Goal: Task Accomplishment & Management: Use online tool/utility

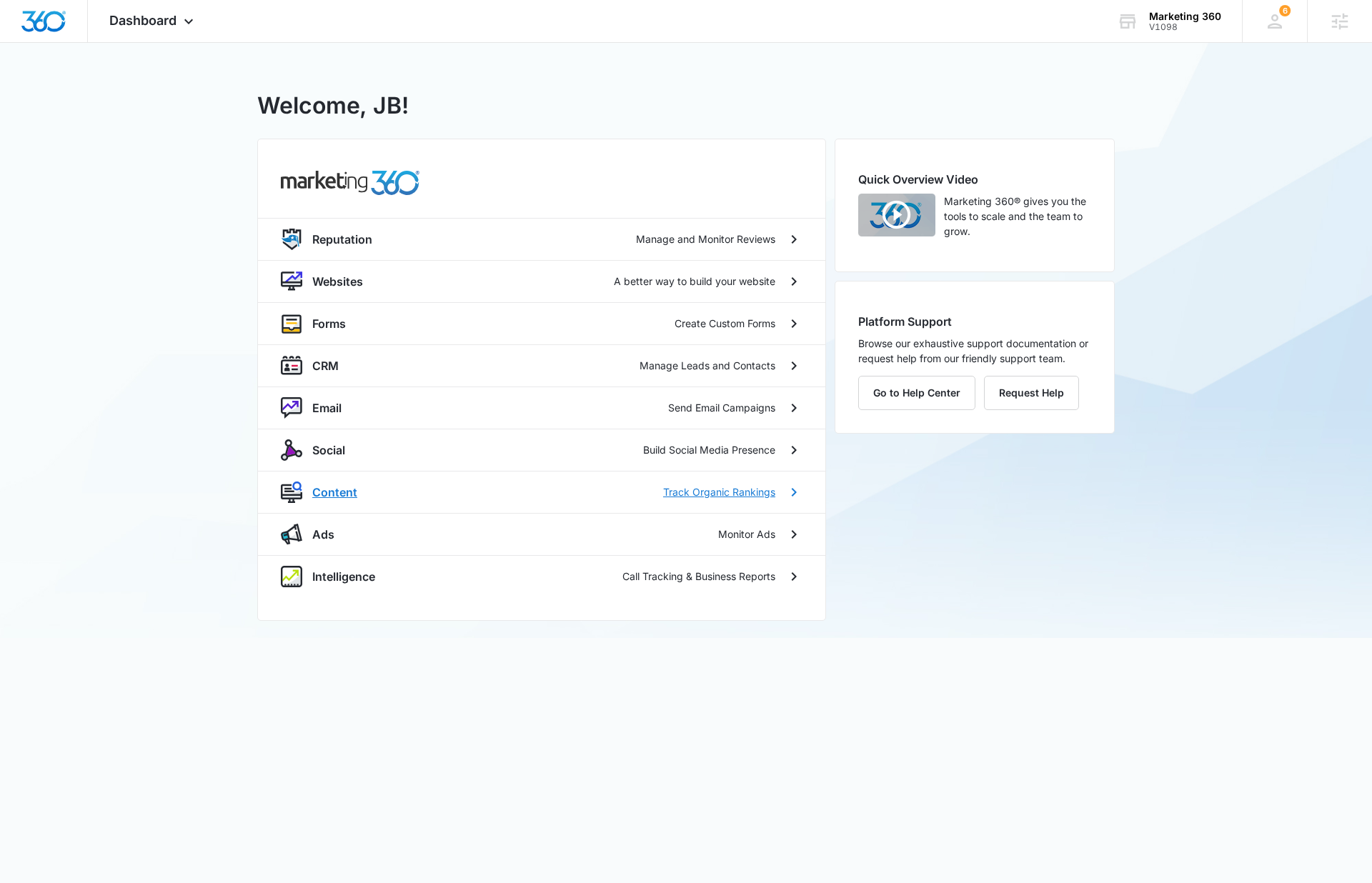
click at [349, 492] on p "Content" at bounding box center [335, 492] width 45 height 17
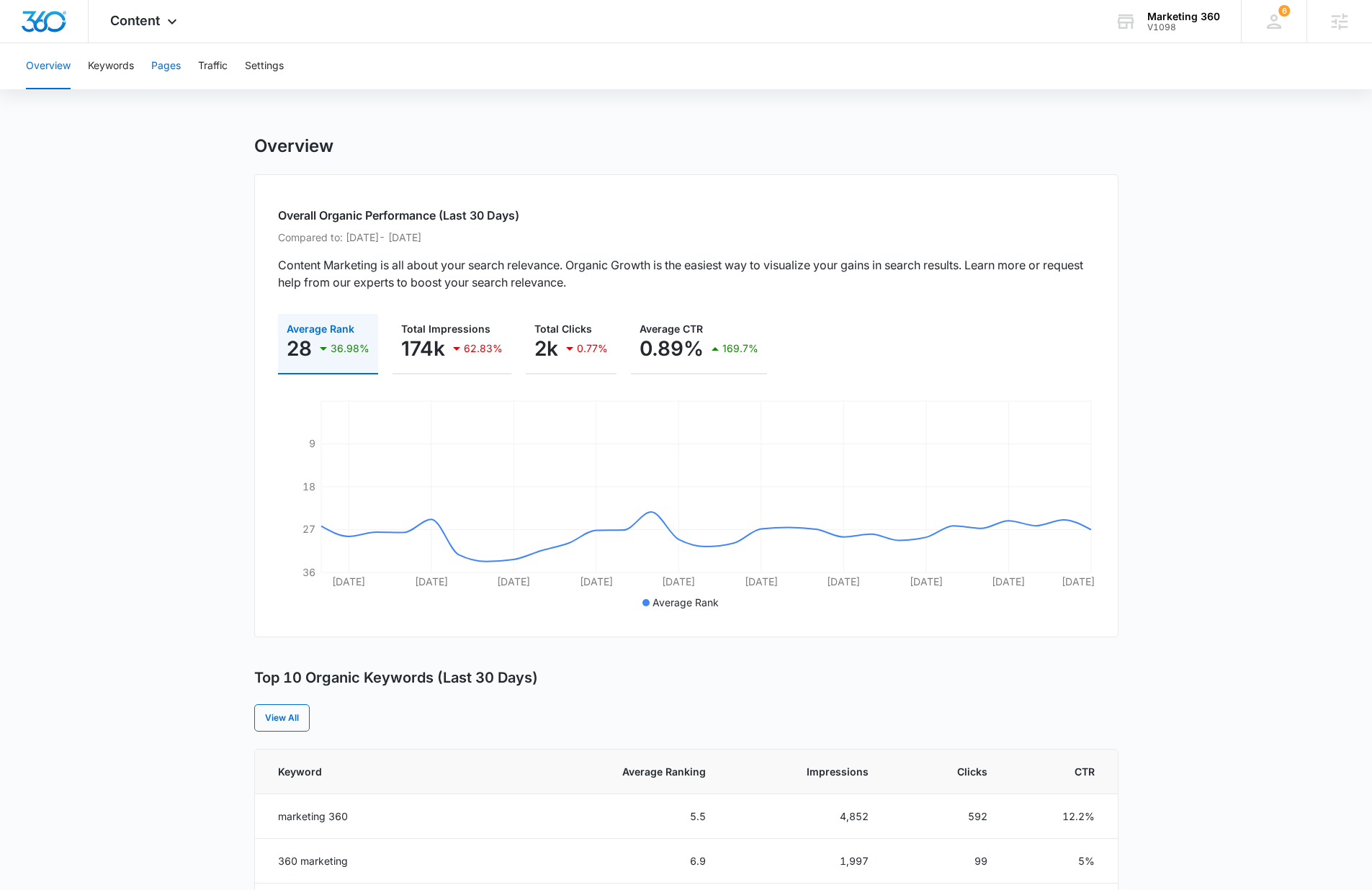
click at [169, 72] on button "Pages" at bounding box center [165, 66] width 29 height 46
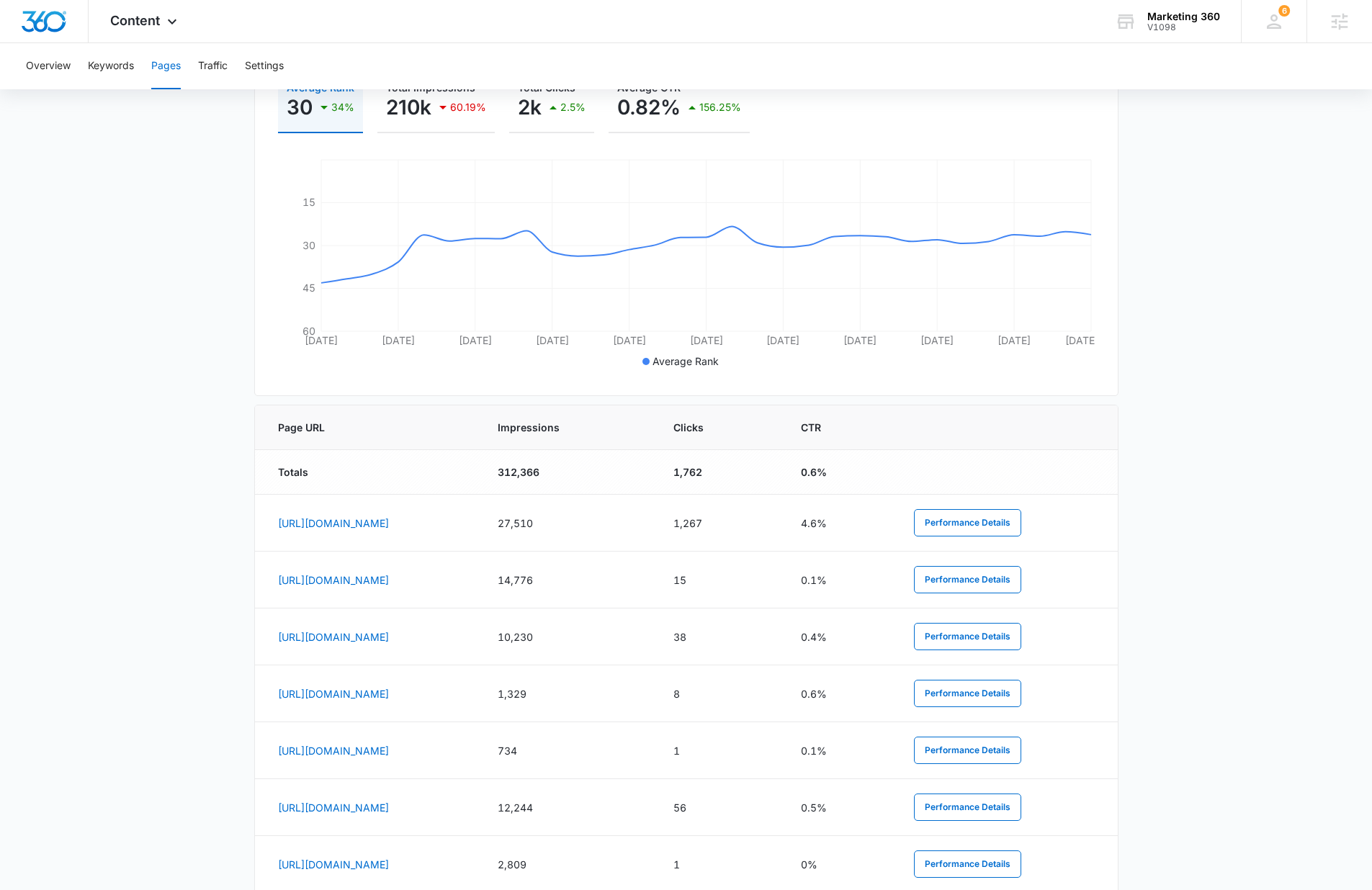
scroll to position [284, 0]
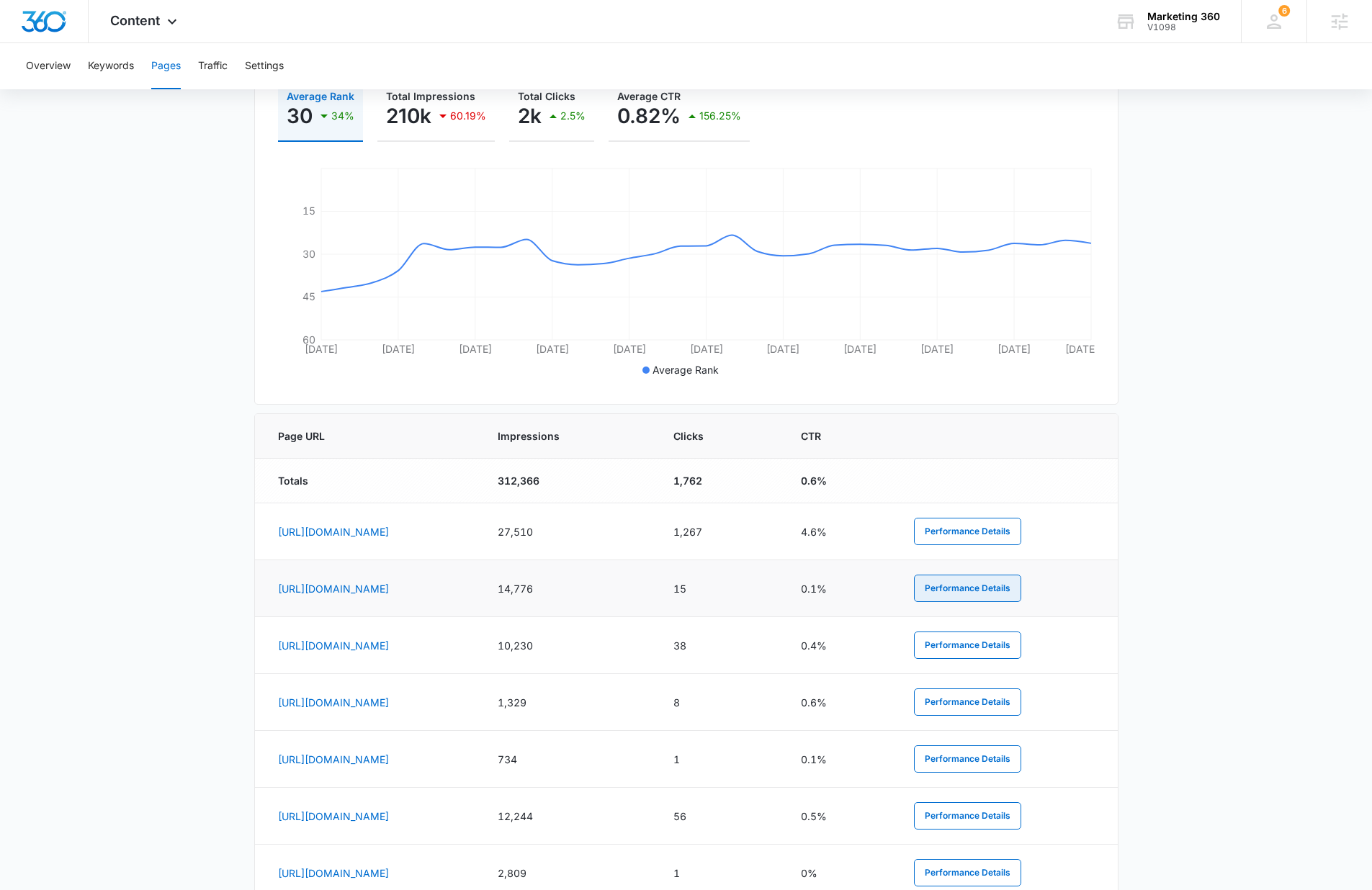
click at [1005, 591] on button "Performance Details" at bounding box center [967, 588] width 107 height 28
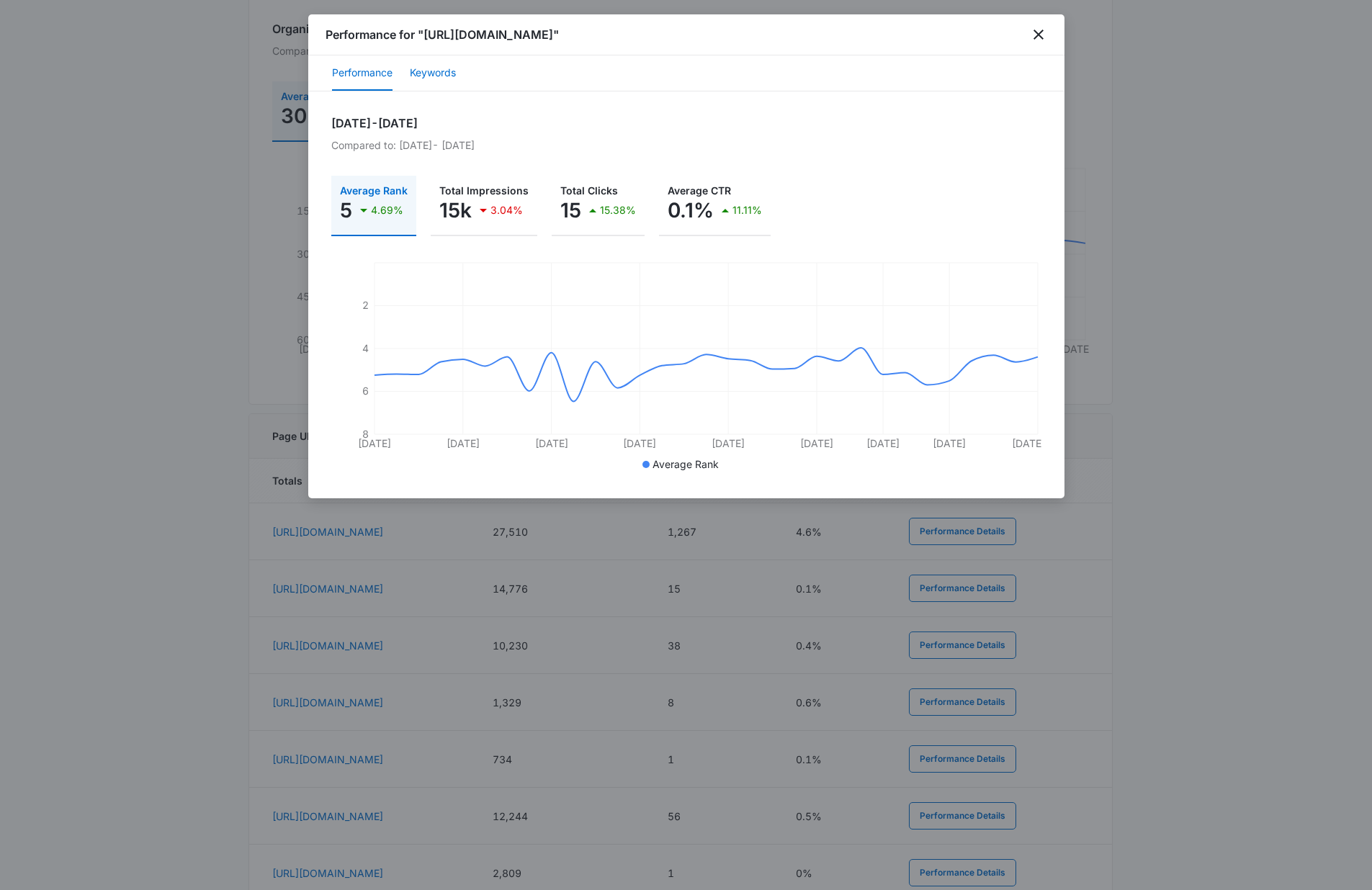
click at [417, 67] on button "Keywords" at bounding box center [432, 73] width 46 height 35
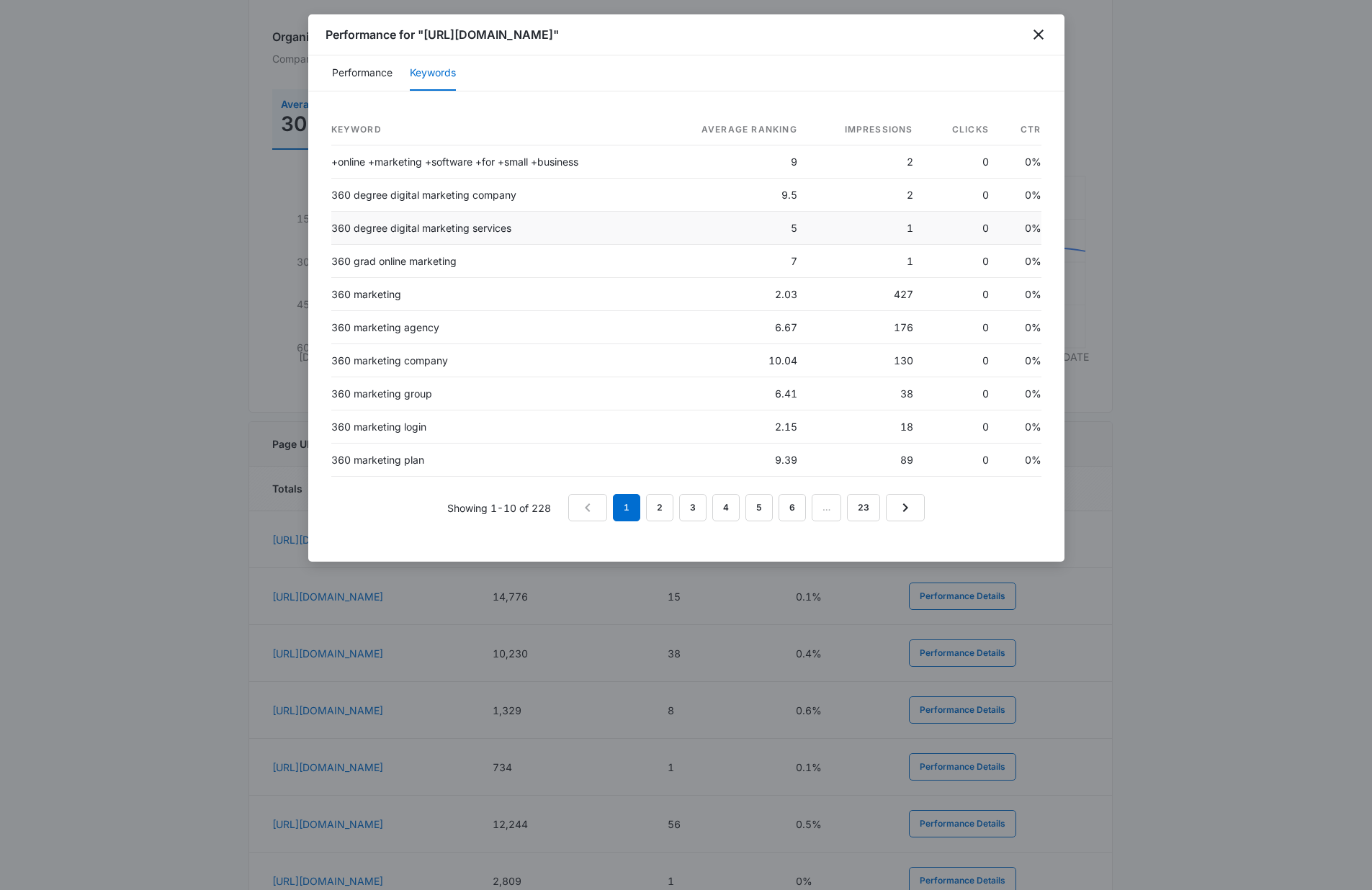
scroll to position [117, 0]
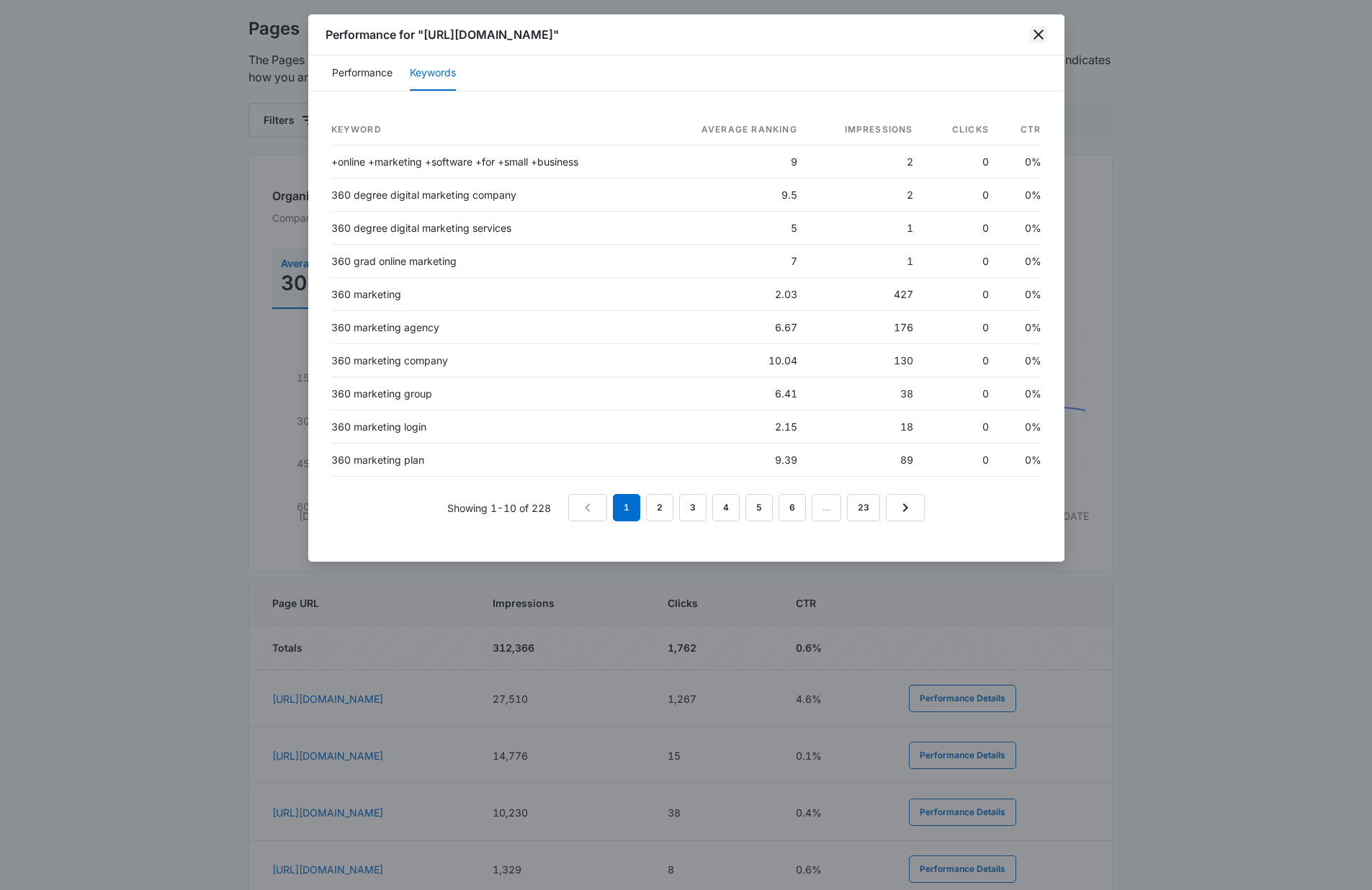
click at [1036, 37] on icon "close" at bounding box center [1038, 34] width 10 height 10
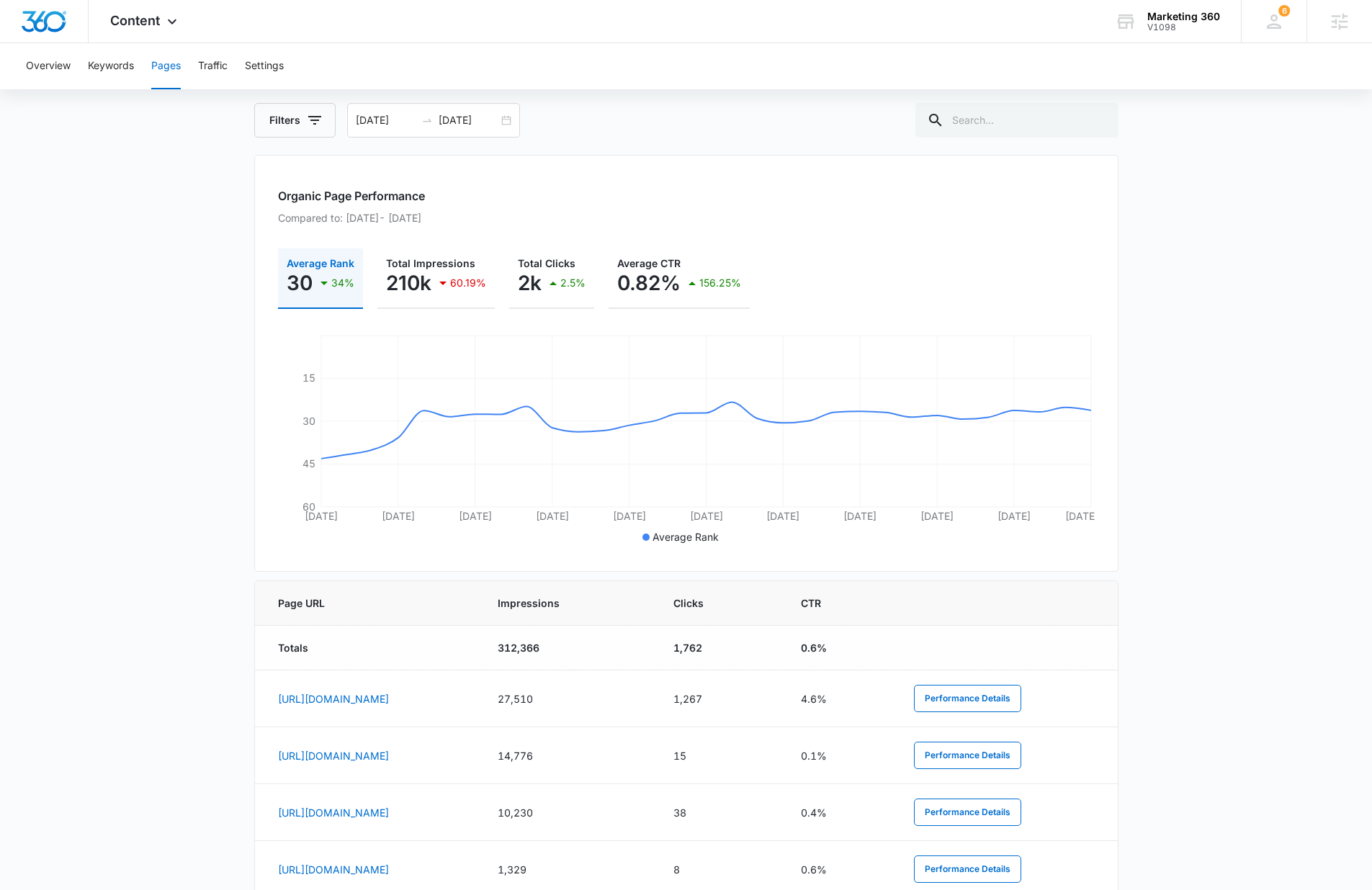
click at [195, 526] on main "Pages The Pages report shows data relative to your indexed website page URL's w…" at bounding box center [686, 668] width 1372 height 1300
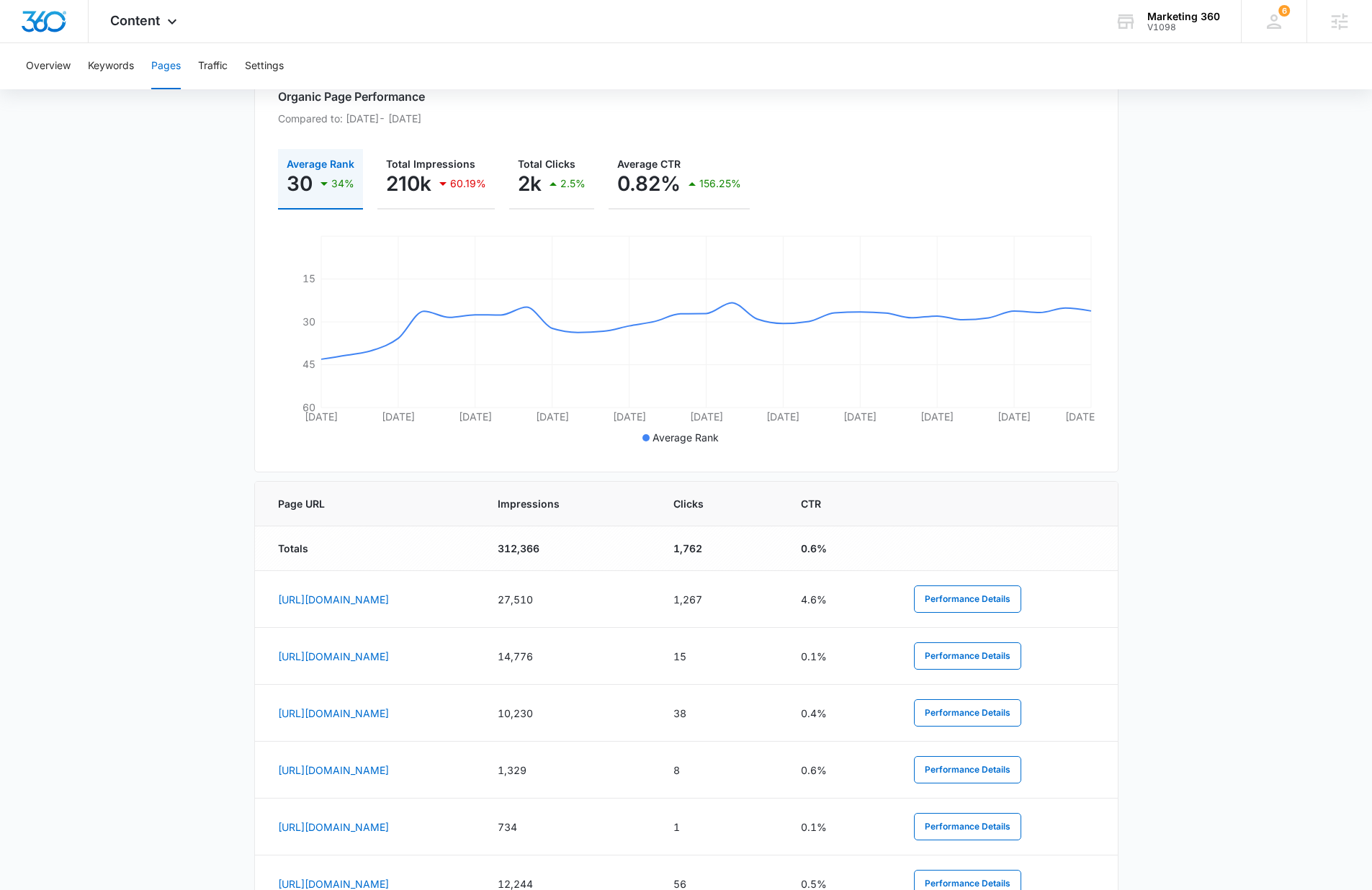
scroll to position [244, 0]
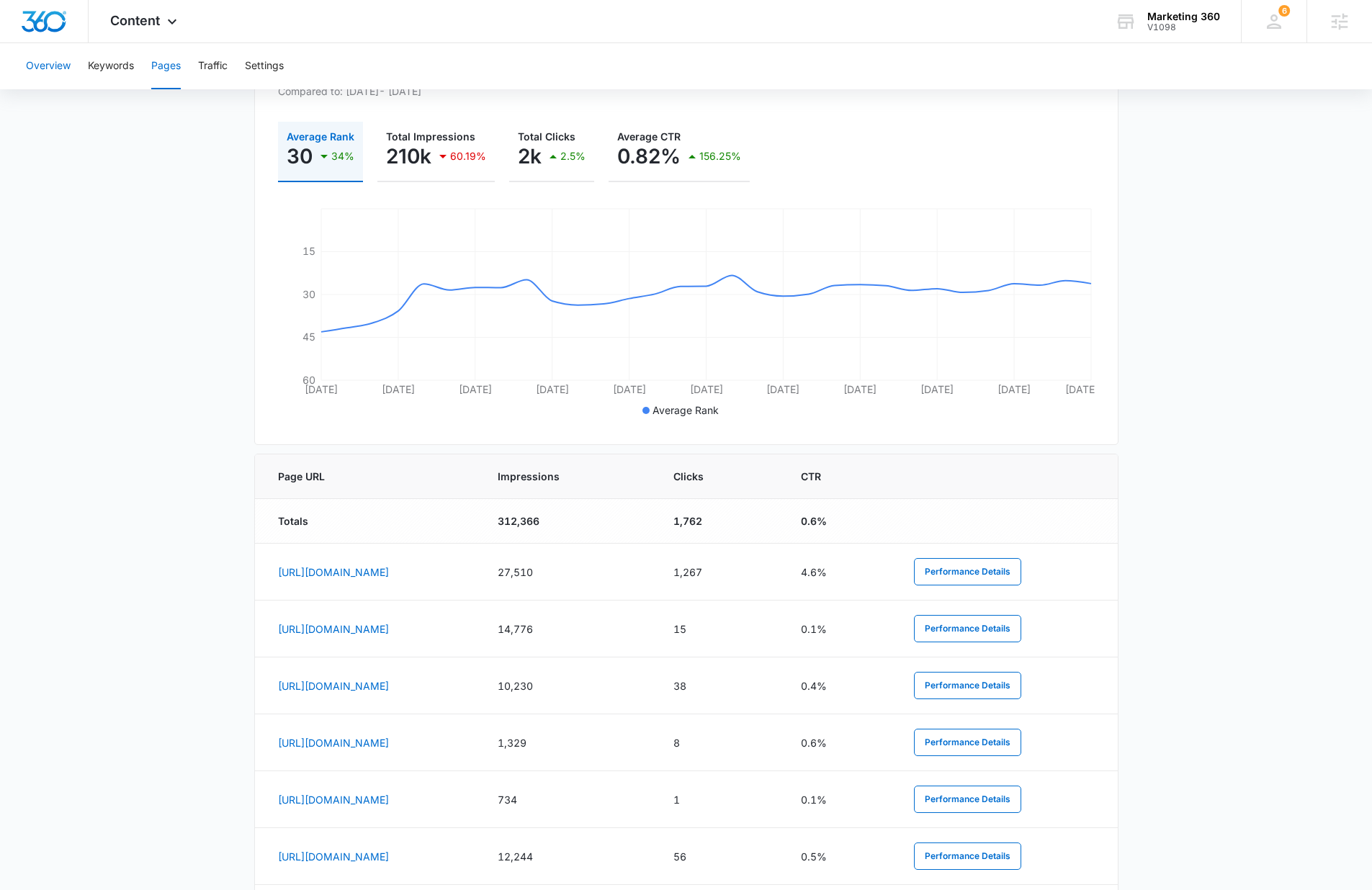
click at [46, 71] on button "Overview" at bounding box center [48, 66] width 45 height 46
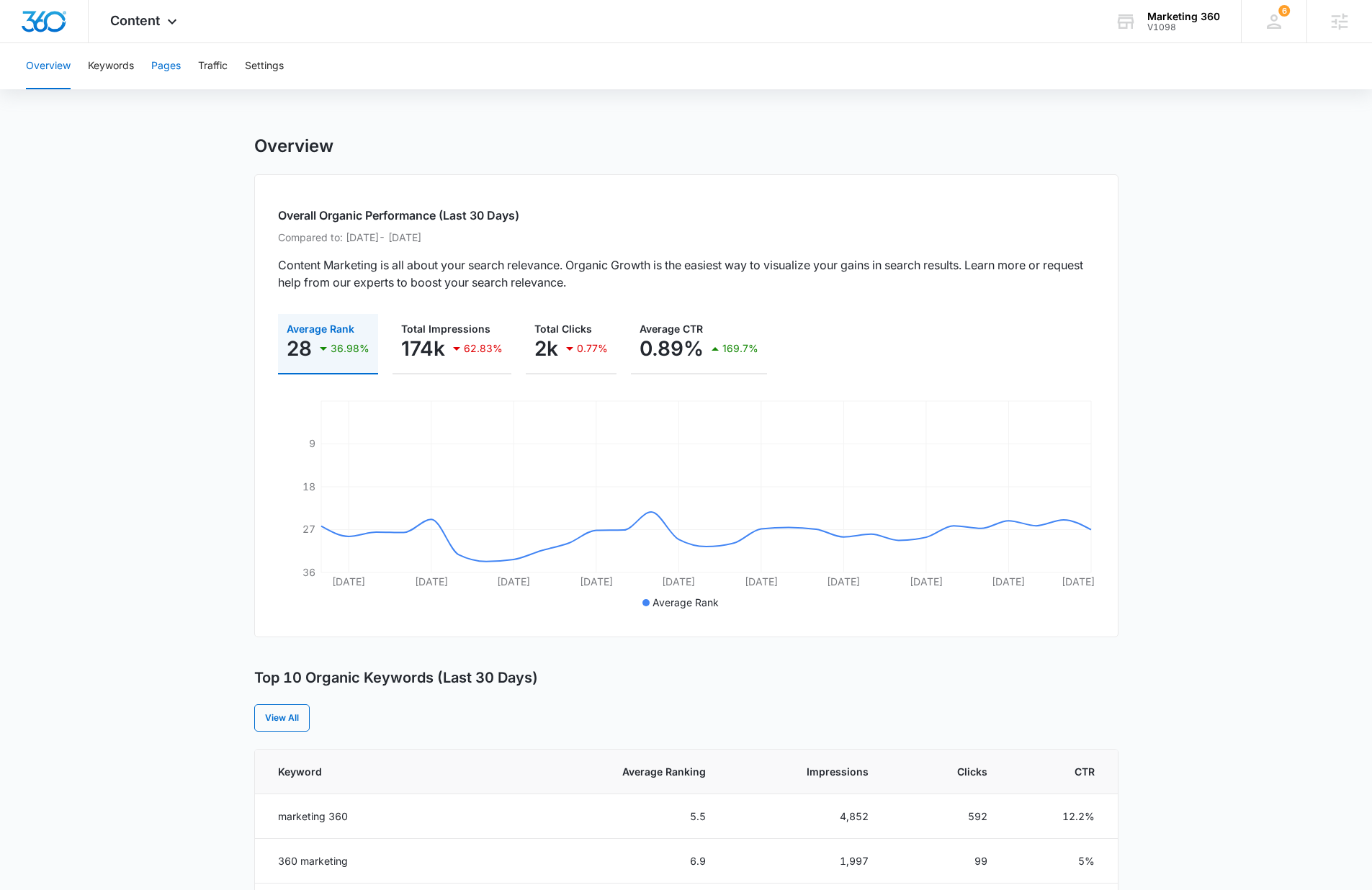
click at [168, 70] on button "Pages" at bounding box center [165, 66] width 29 height 46
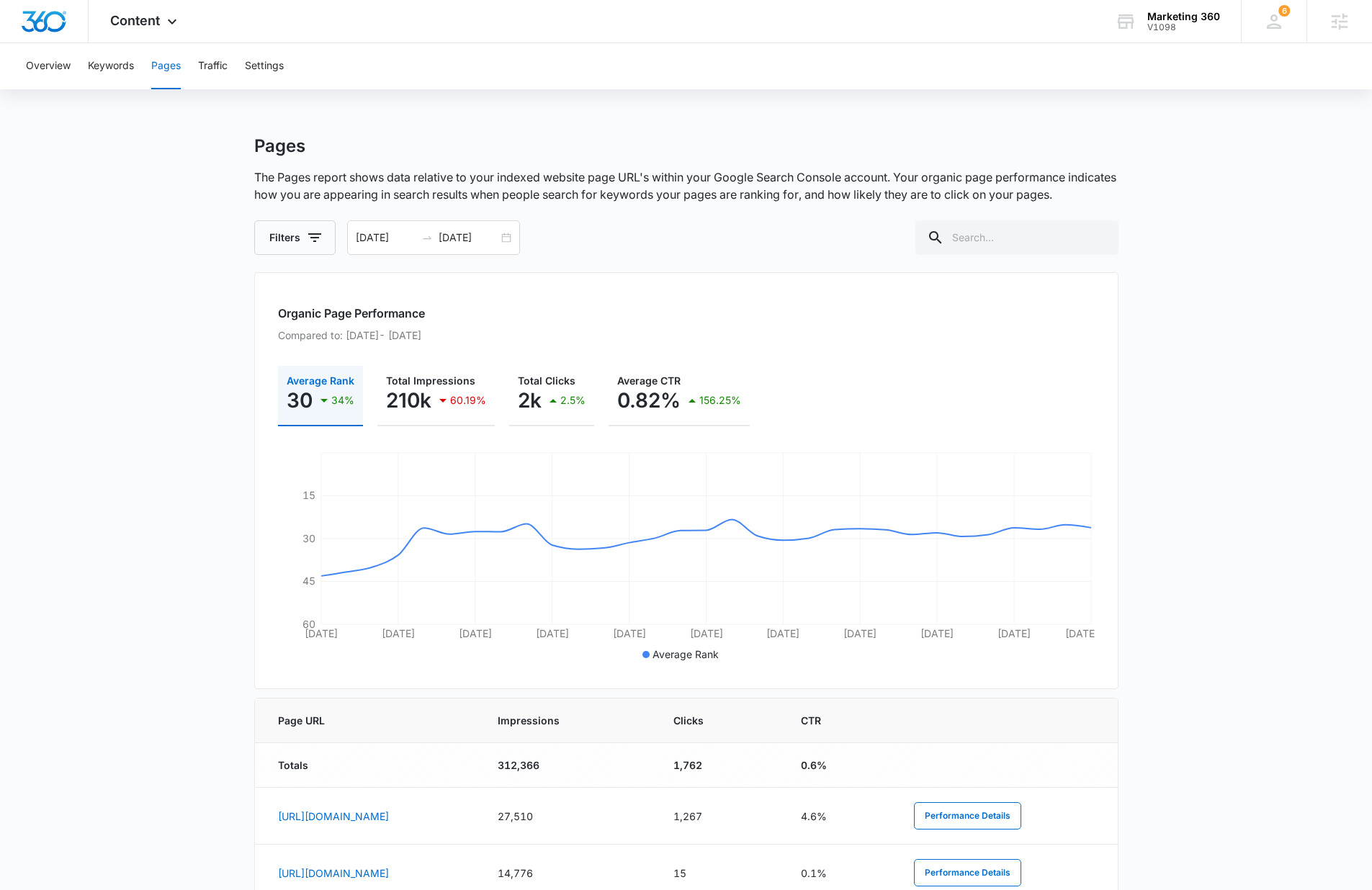
click at [112, 278] on main "Pages The Pages report shows data relative to your indexed website page URL's w…" at bounding box center [686, 785] width 1372 height 1300
click at [128, 281] on main "Pages The Pages report shows data relative to your indexed website page URL's w…" at bounding box center [686, 785] width 1372 height 1300
